Goal: Information Seeking & Learning: Learn about a topic

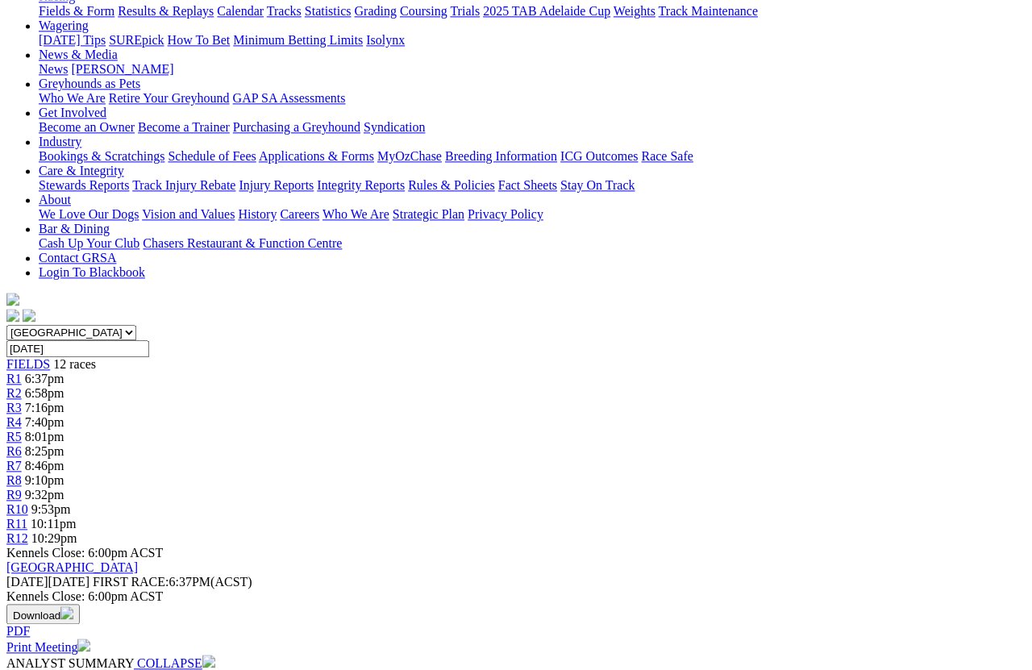
scroll to position [89, 0]
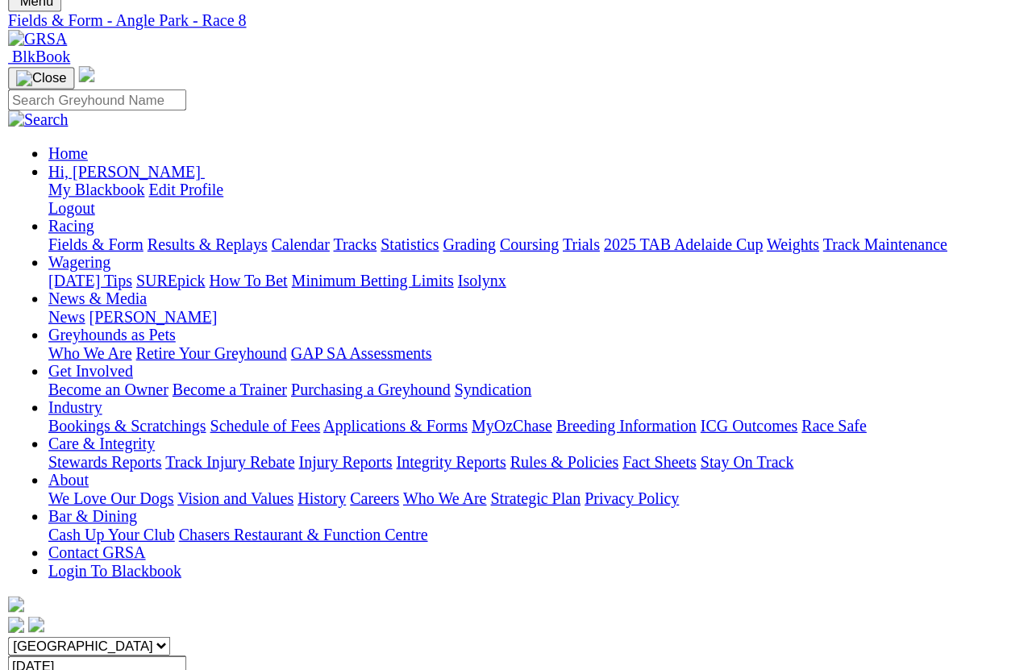
click at [52, 189] on link "Fields & Form" at bounding box center [77, 196] width 76 height 14
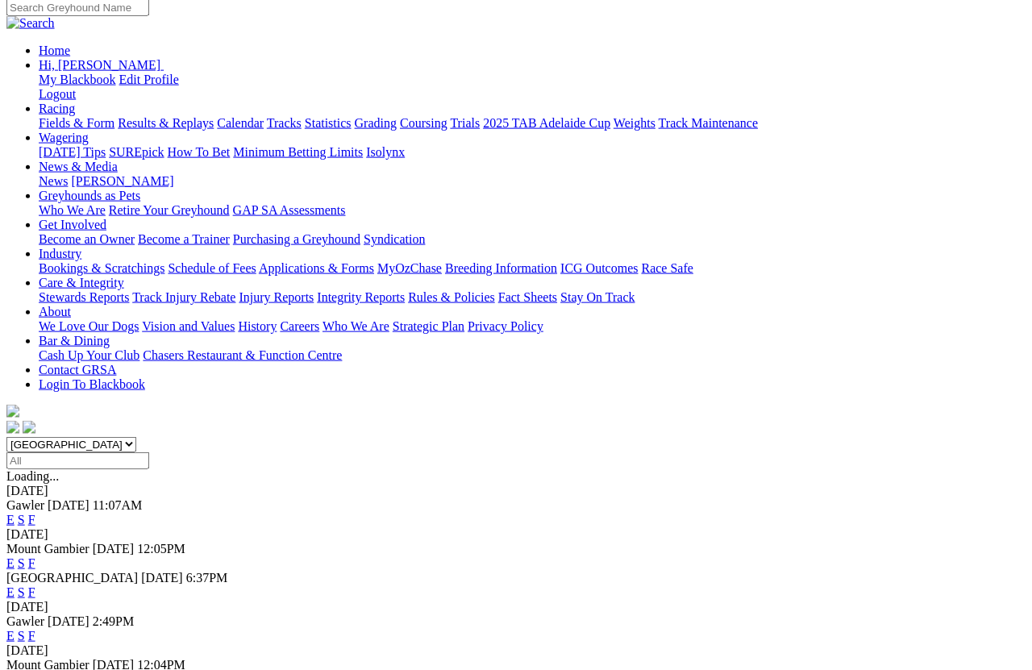
scroll to position [165, 0]
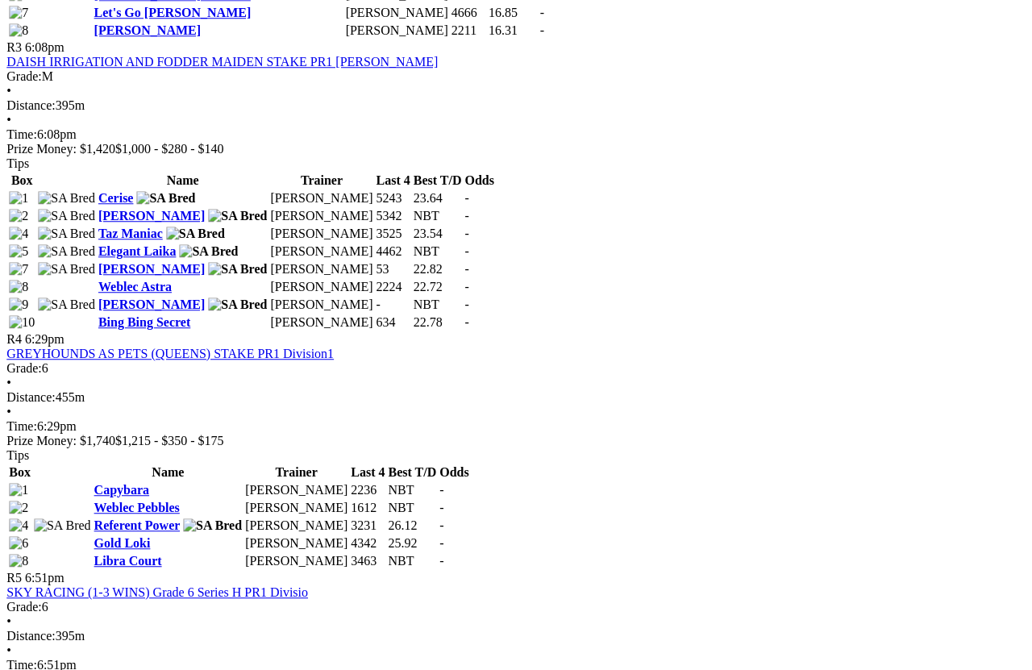
scroll to position [1339, 17]
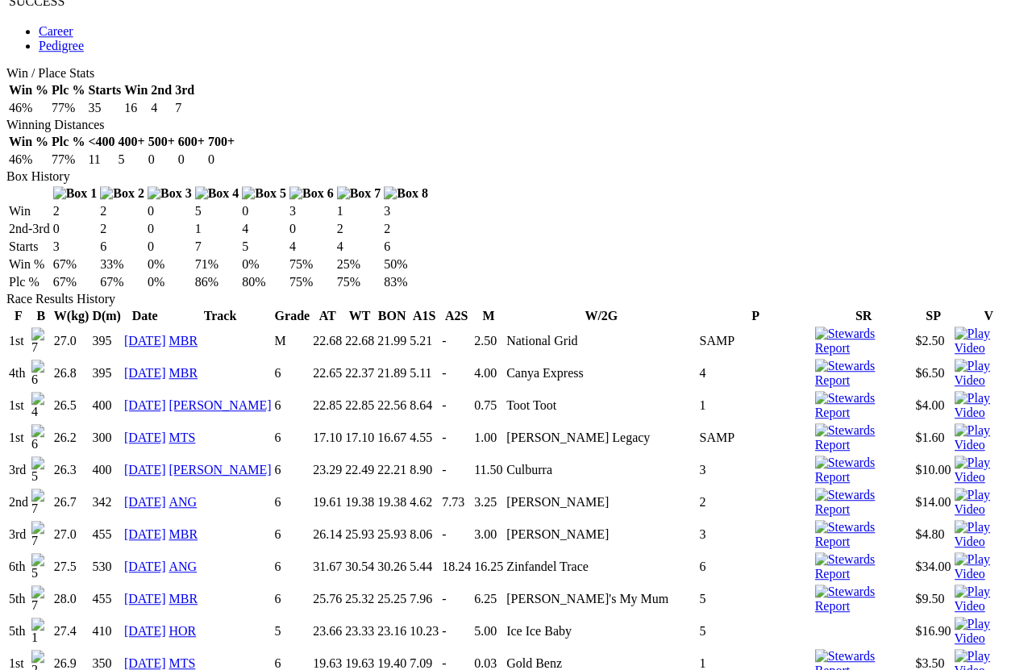
scroll to position [1006, 0]
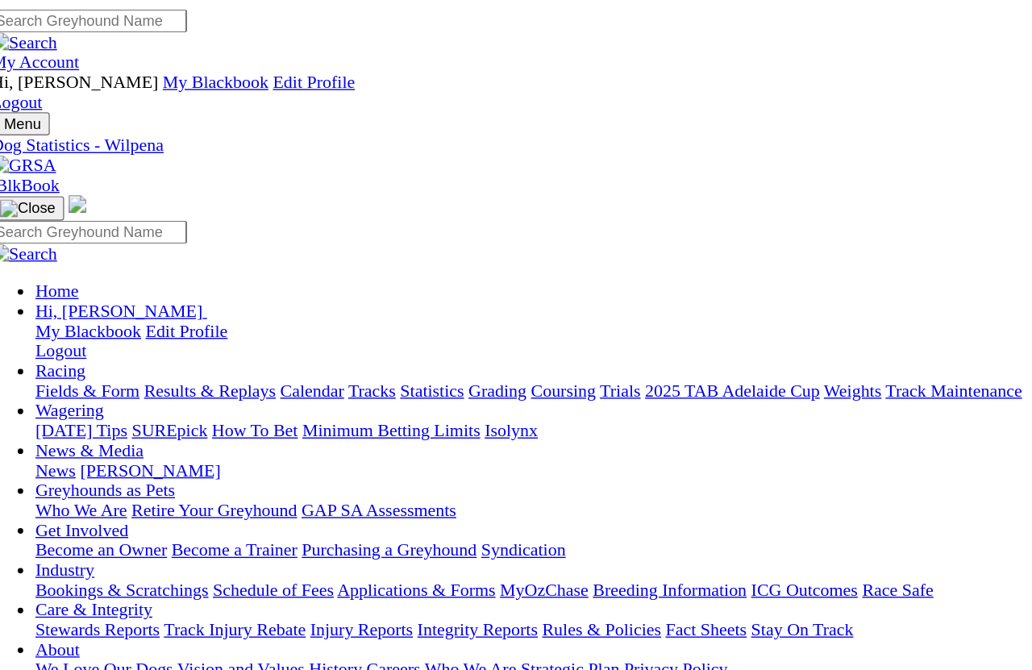
scroll to position [0, 0]
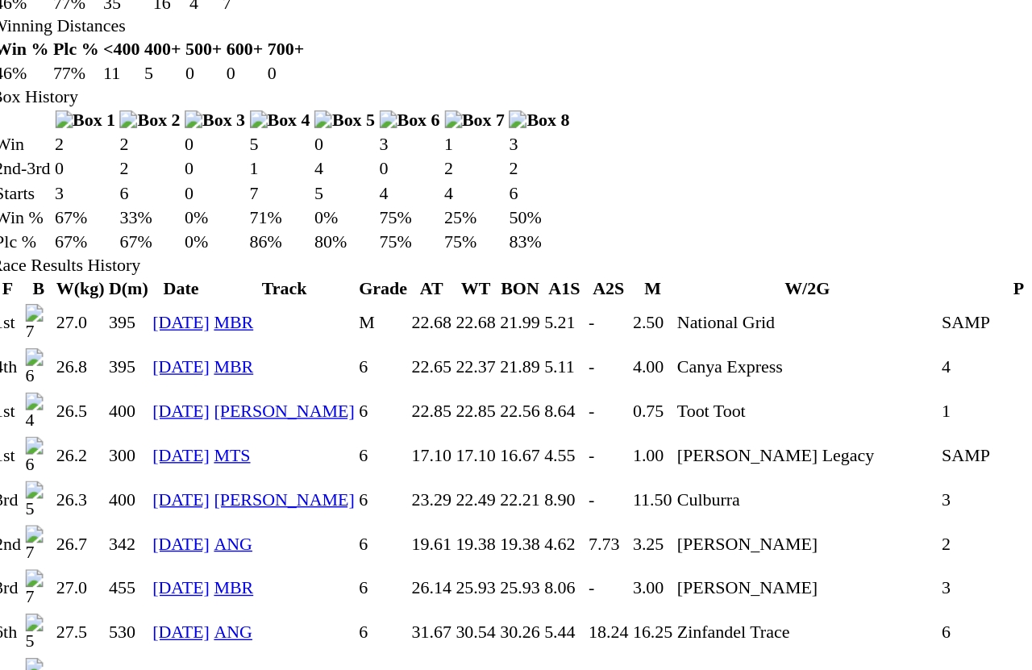
scroll to position [932, 0]
